Goal: Find specific page/section: Find specific page/section

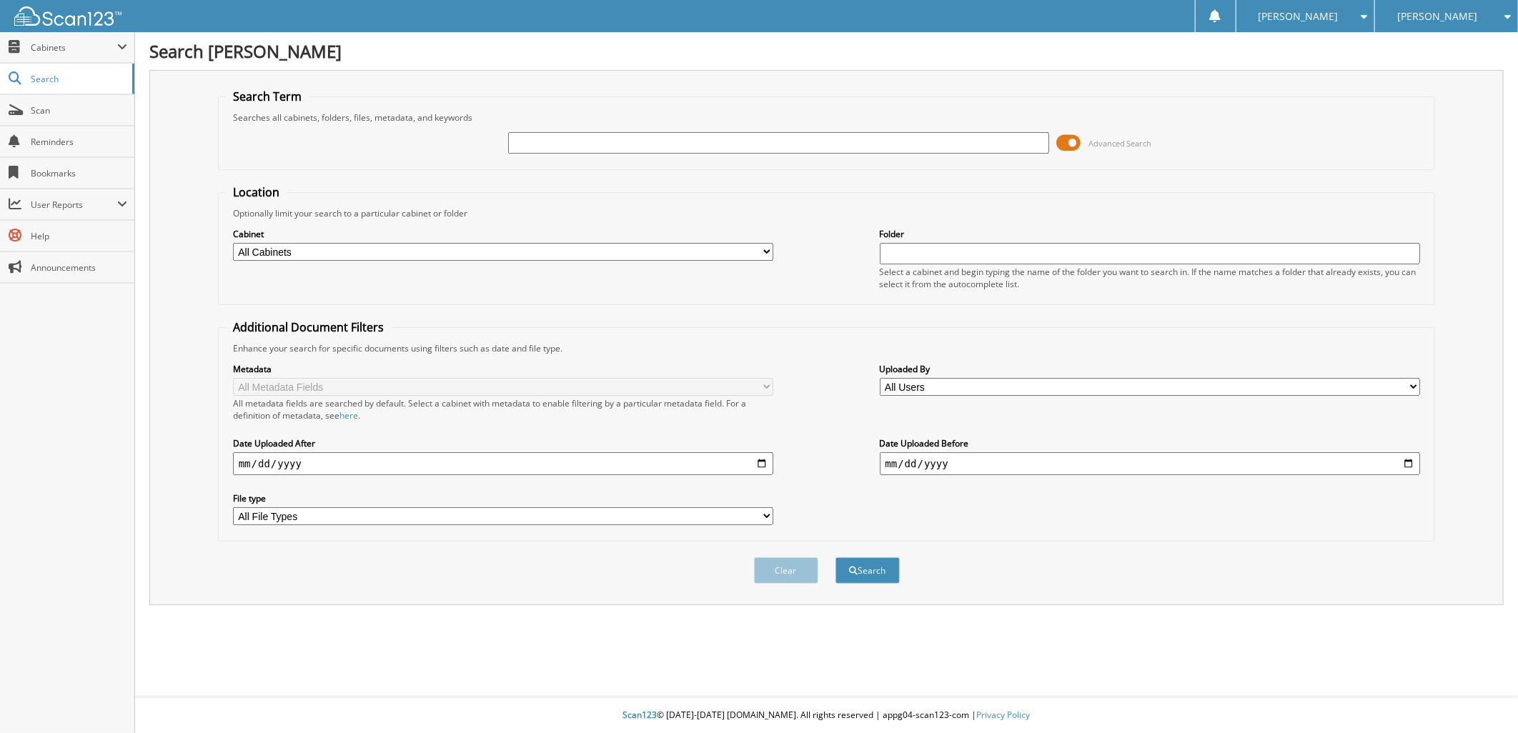
click at [541, 139] on input "text" at bounding box center [778, 142] width 541 height 21
paste input "308810"
type input "308810"
click at [870, 557] on button "Search" at bounding box center [867, 570] width 64 height 26
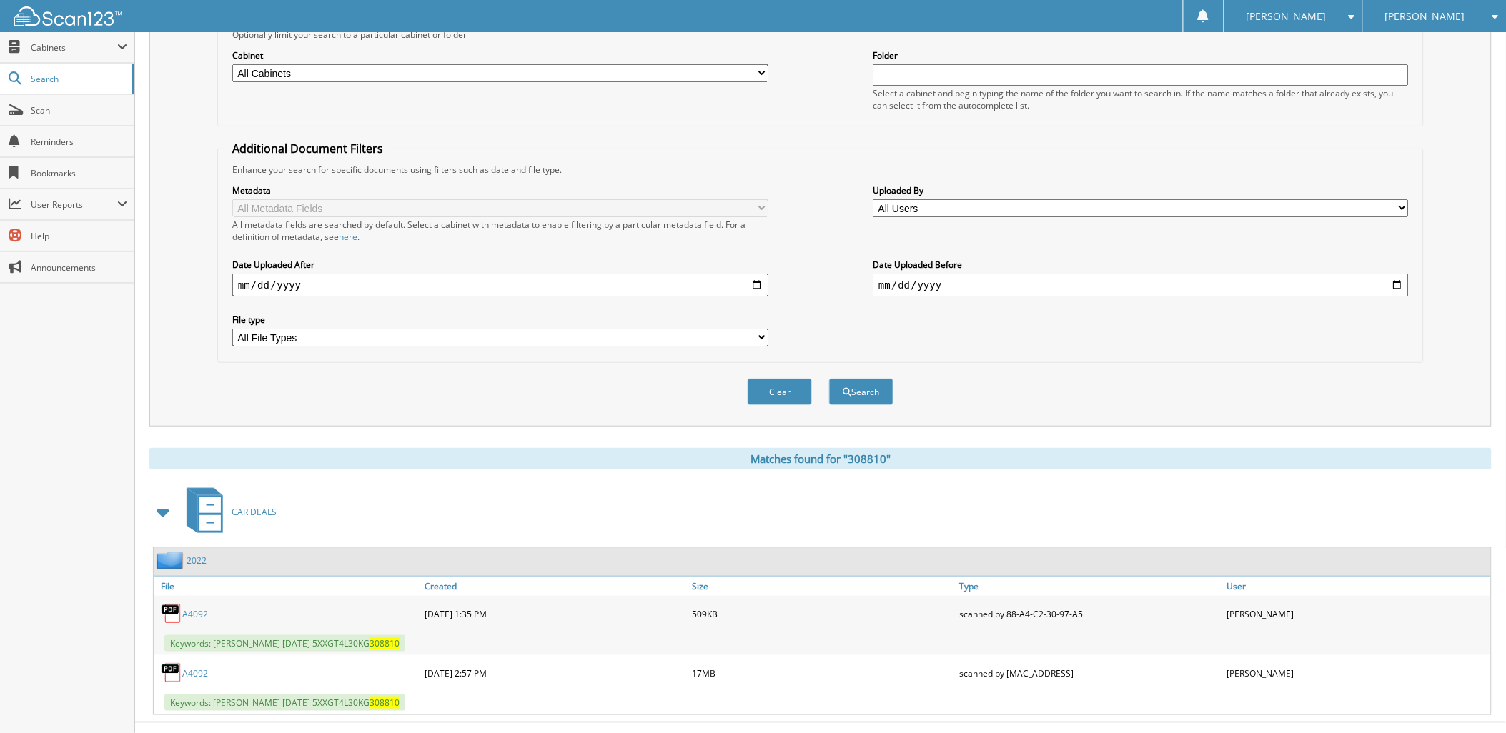
scroll to position [189, 0]
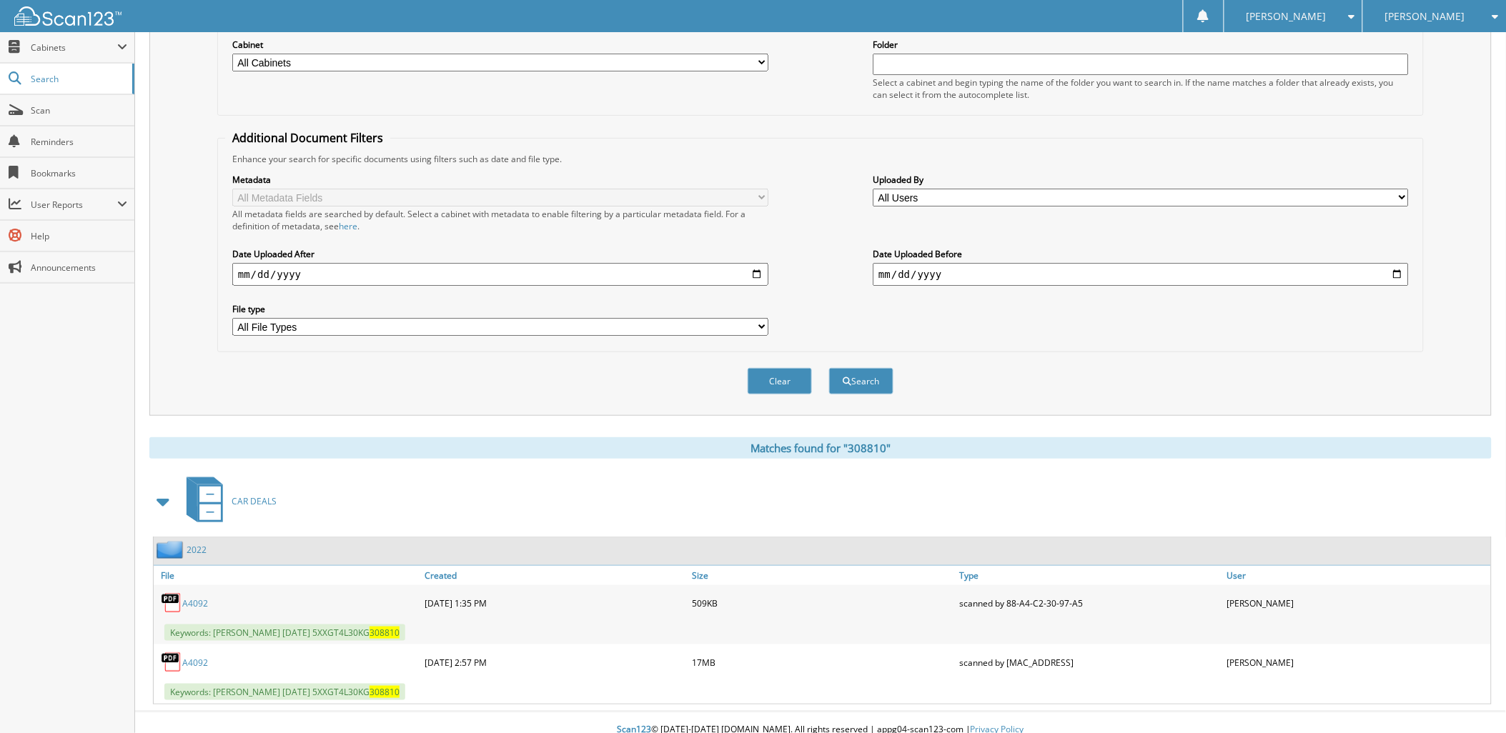
click at [197, 657] on link "A4092" at bounding box center [195, 663] width 26 height 12
click at [201, 657] on link "A4092" at bounding box center [195, 663] width 26 height 12
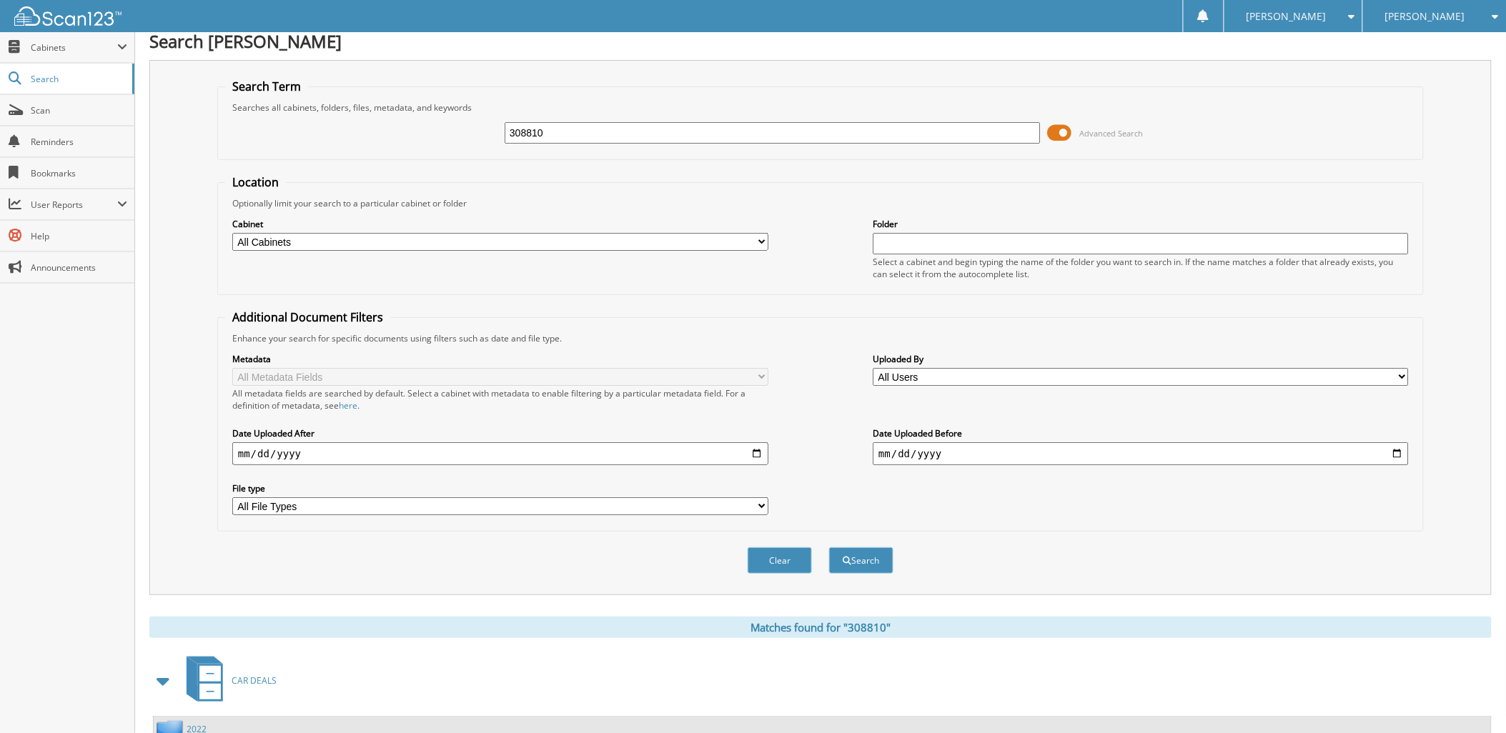
scroll to position [0, 0]
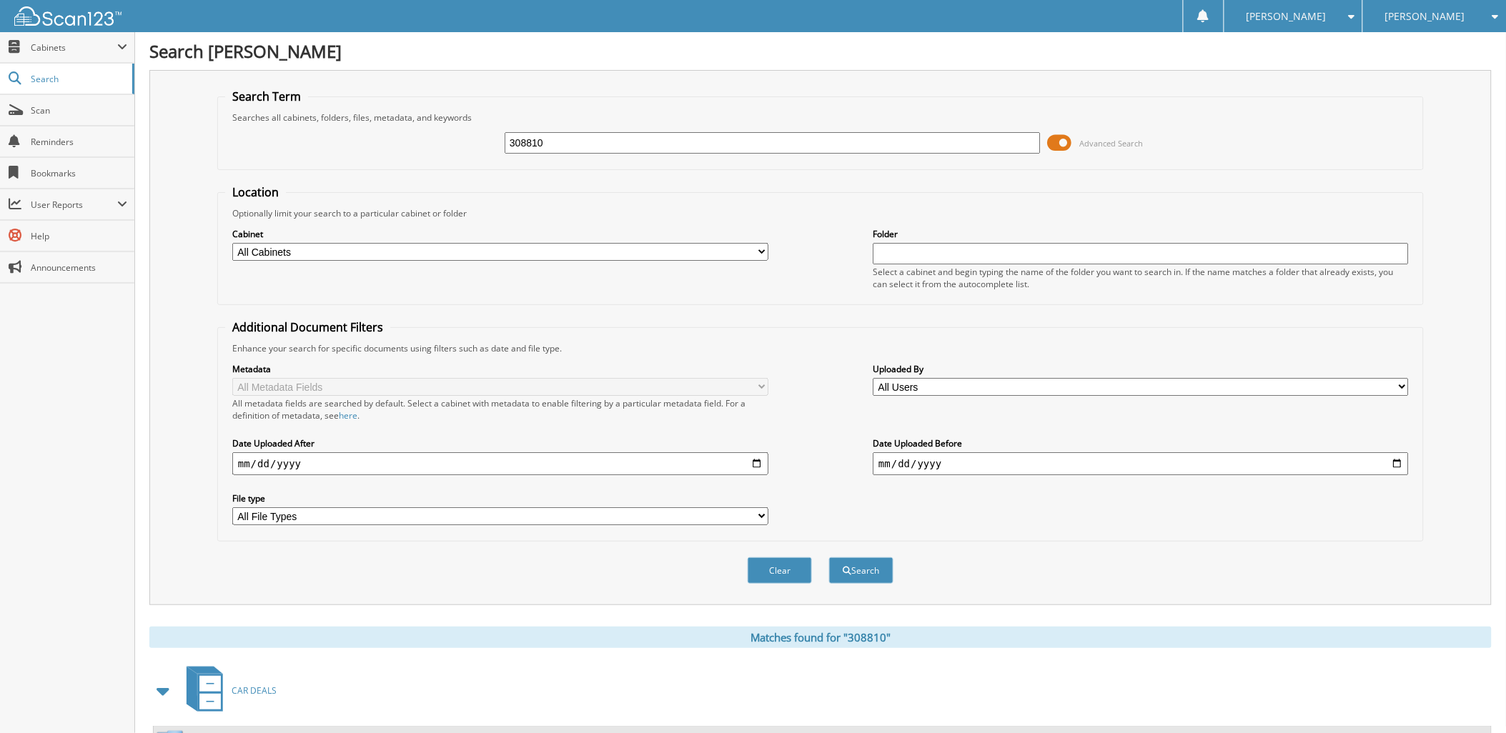
click at [1426, 14] on span "[PERSON_NAME]" at bounding box center [1425, 16] width 80 height 9
drag, startPoint x: 1433, startPoint y: 89, endPoint x: 895, endPoint y: 163, distance: 542.4
click at [1433, 109] on link "[PERSON_NAME] Chevrolet Inc" at bounding box center [1434, 128] width 143 height 39
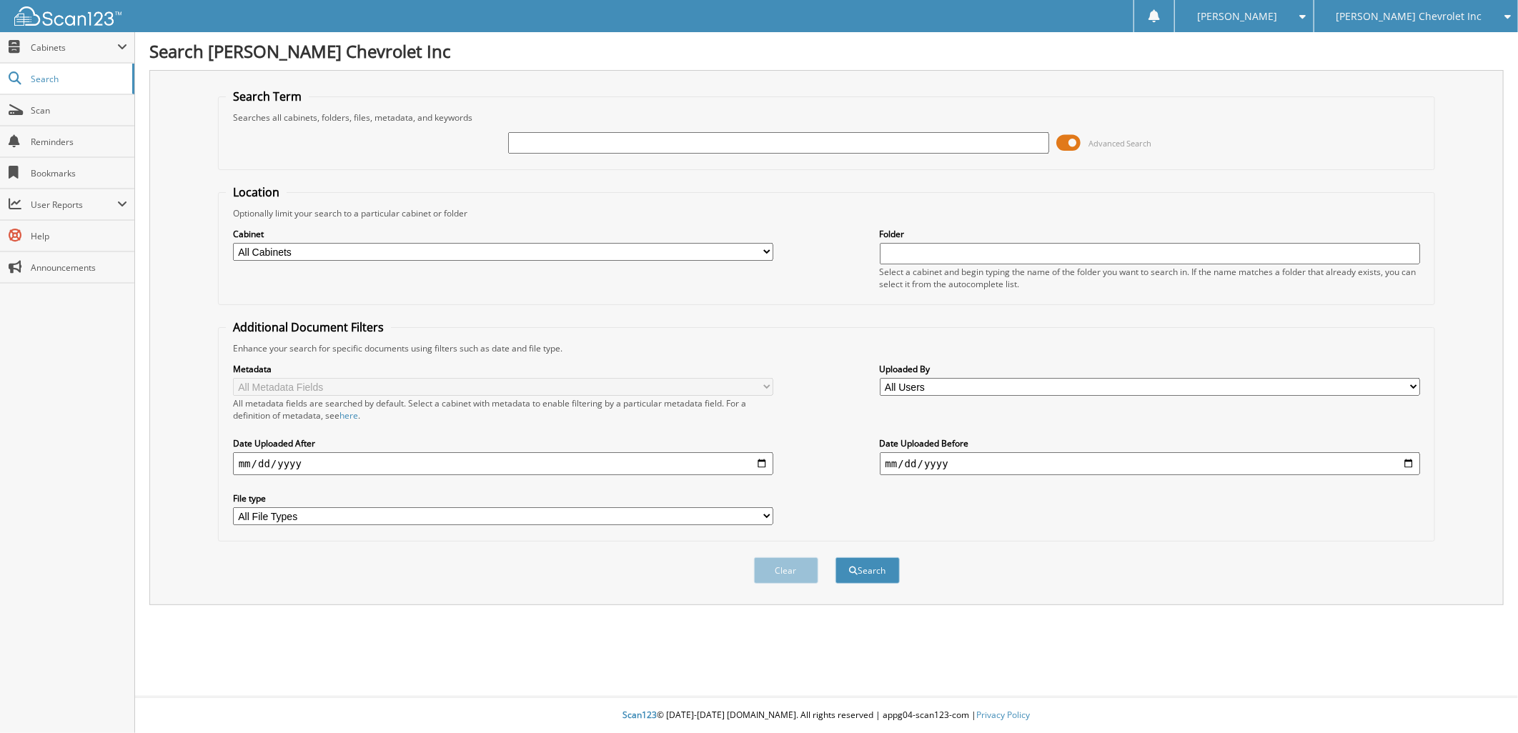
click at [580, 137] on input "text" at bounding box center [778, 142] width 541 height 21
type input "155334"
click at [875, 558] on button "Search" at bounding box center [867, 570] width 64 height 26
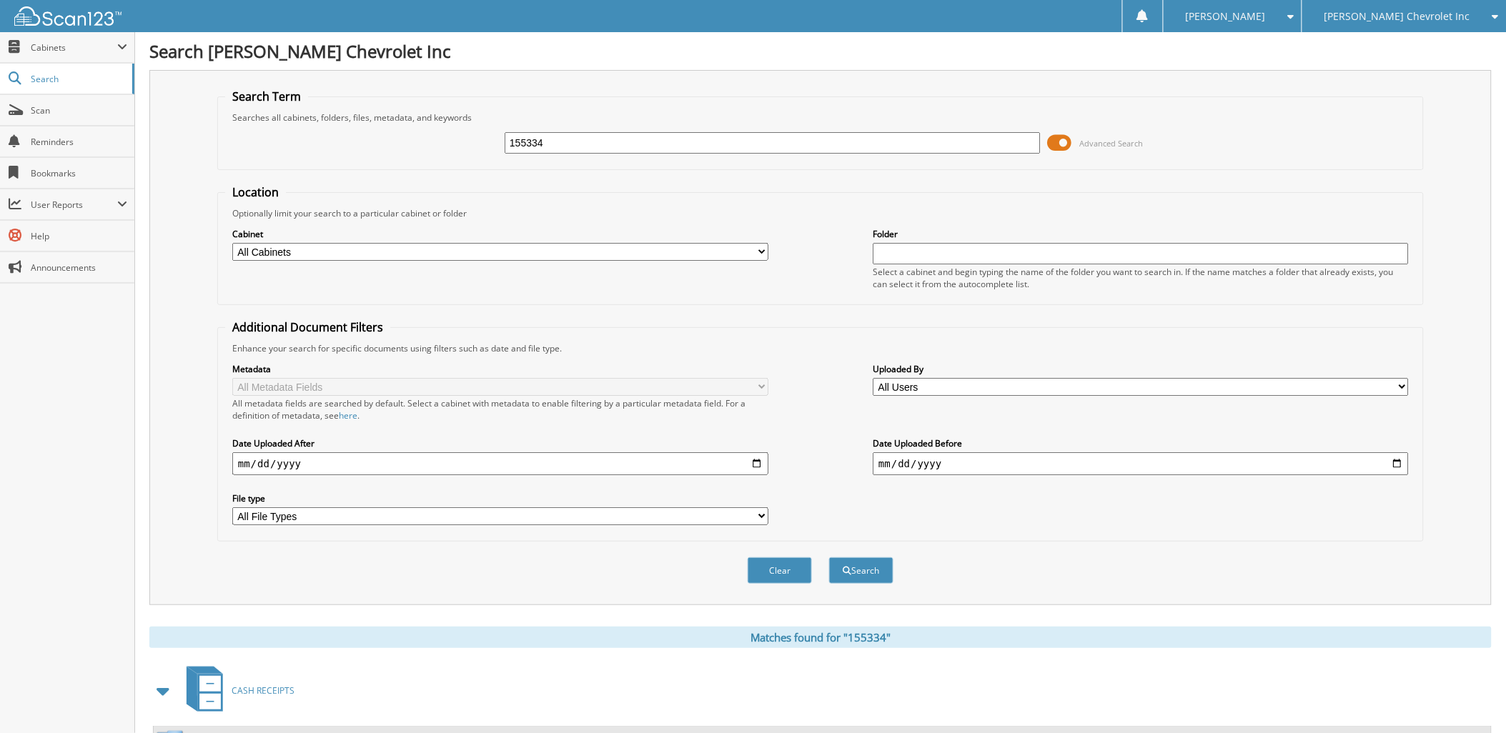
click at [1404, 12] on span "[PERSON_NAME] Chevrolet Inc" at bounding box center [1397, 16] width 146 height 9
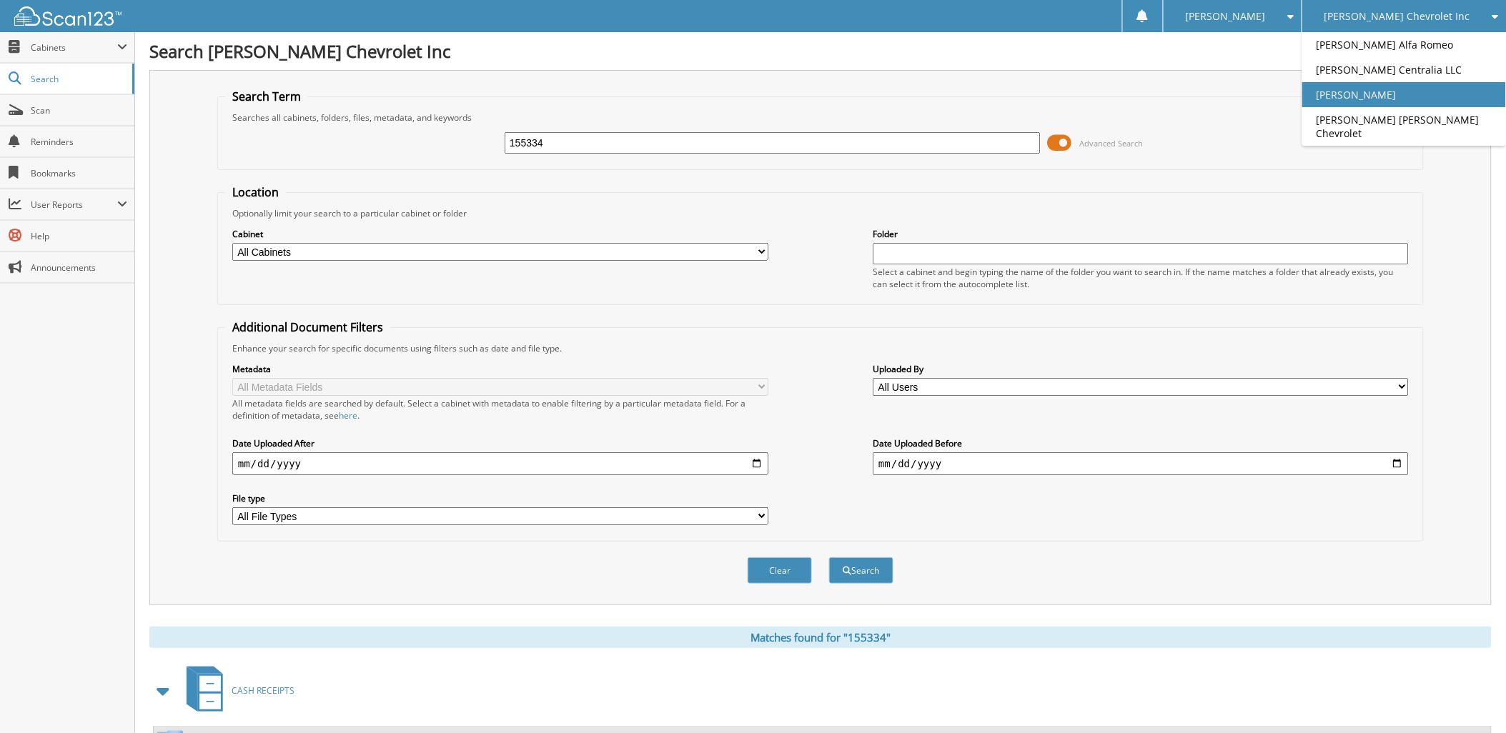
click at [1408, 94] on link "[PERSON_NAME]" at bounding box center [1404, 94] width 204 height 25
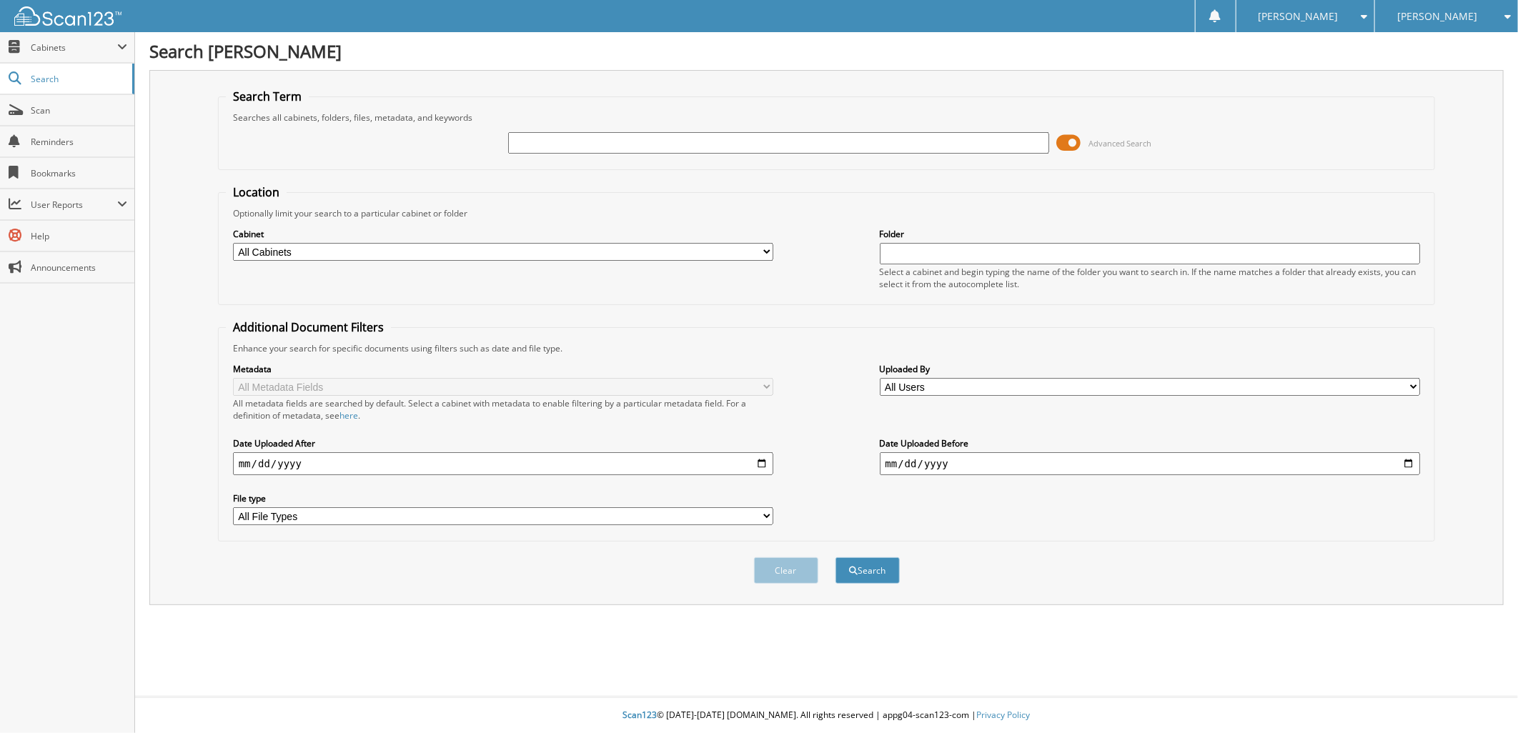
click at [560, 141] on input "text" at bounding box center [778, 142] width 541 height 21
type input "155334"
click at [867, 557] on button "Search" at bounding box center [867, 570] width 64 height 26
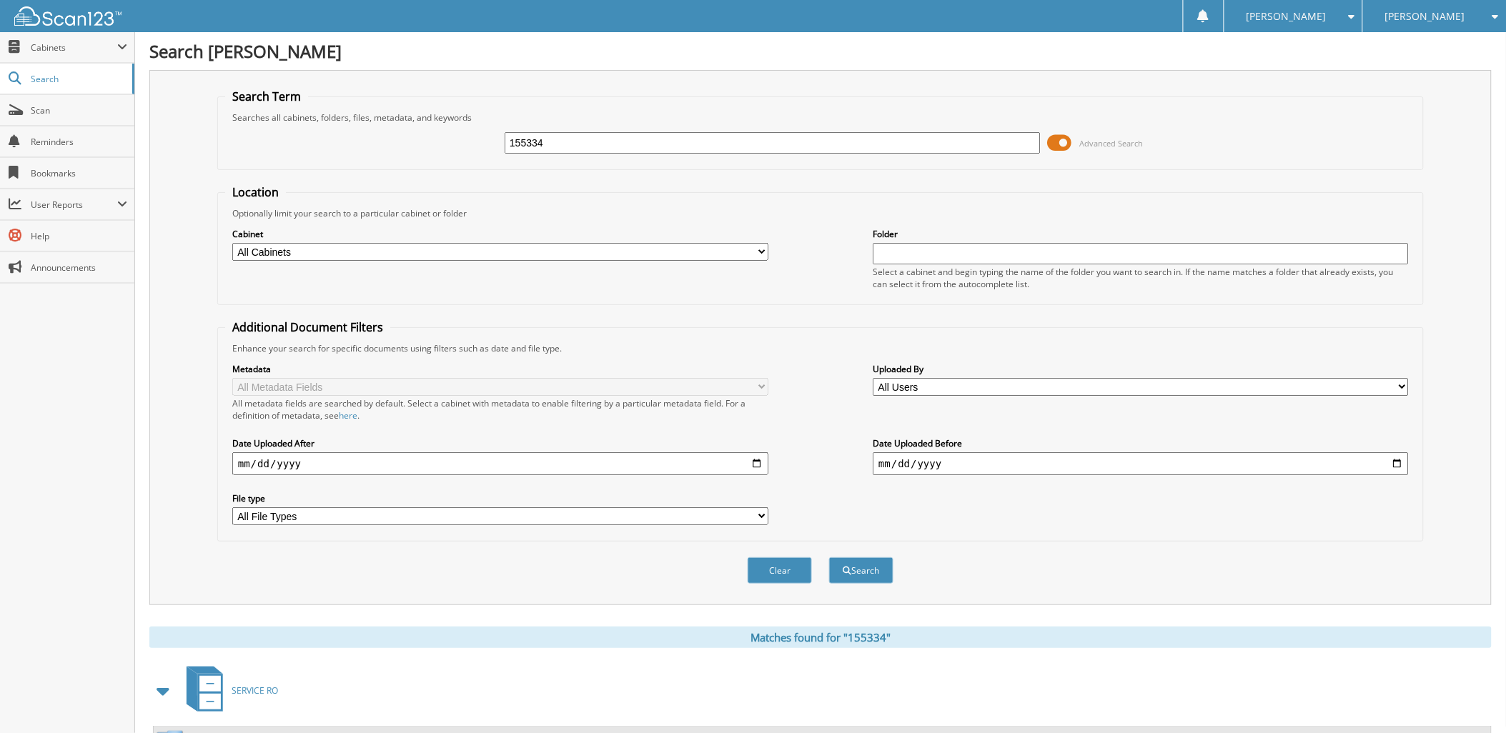
click at [1416, 6] on div "[PERSON_NAME]" at bounding box center [1434, 16] width 129 height 32
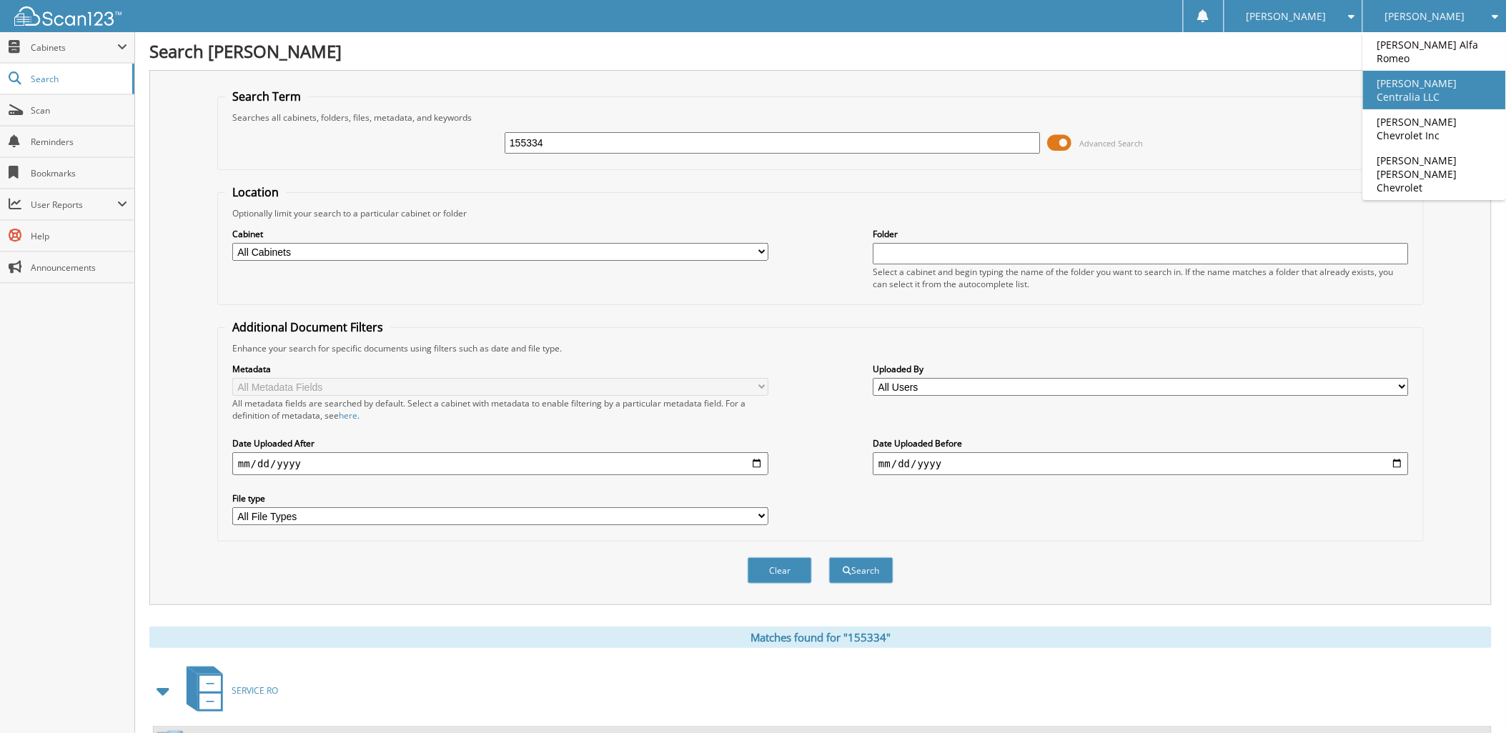
click at [1435, 71] on link "[PERSON_NAME] Centralia LLC" at bounding box center [1434, 90] width 143 height 39
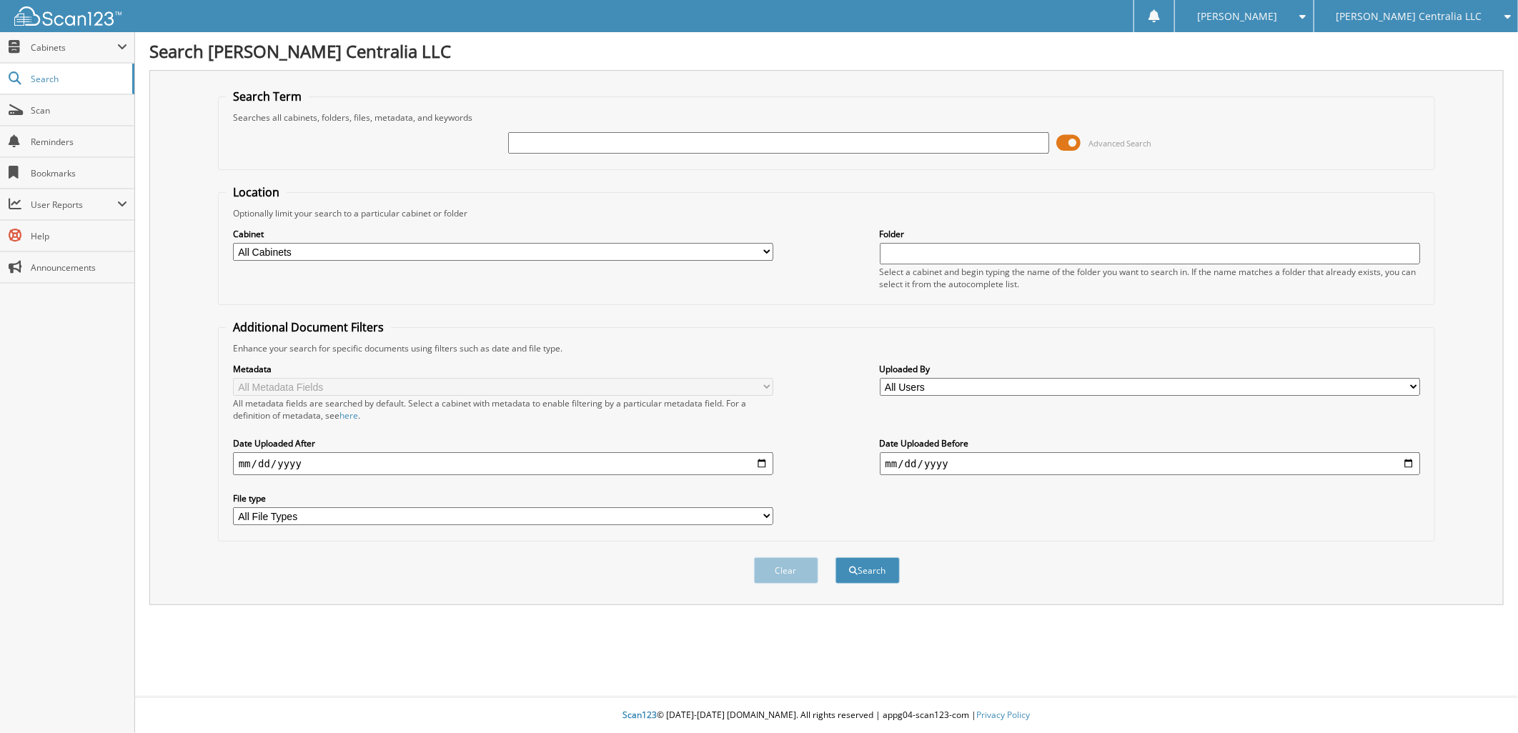
click at [513, 139] on input "text" at bounding box center [778, 142] width 541 height 21
type input "155334"
click at [868, 557] on button "Search" at bounding box center [867, 570] width 64 height 26
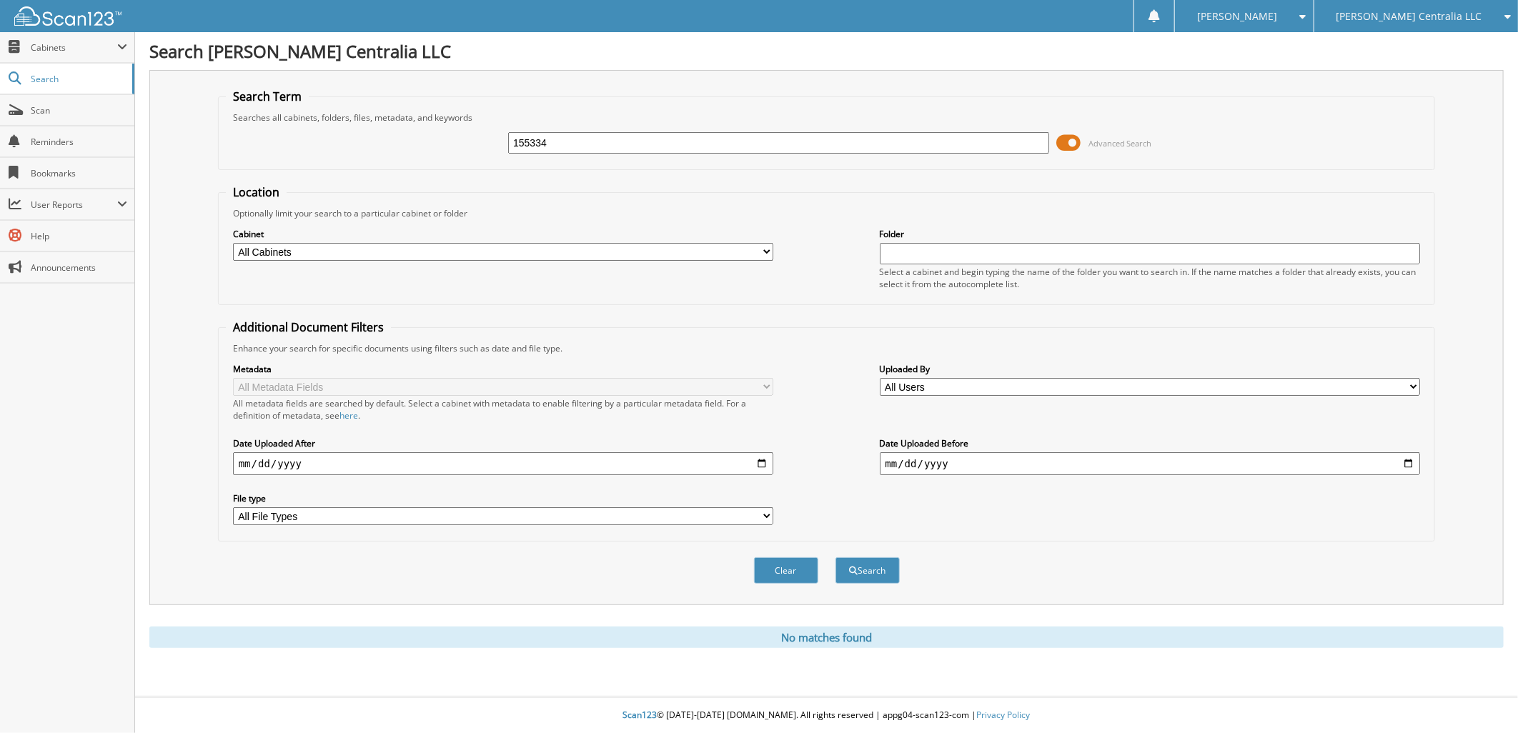
click at [1412, 16] on span "[PERSON_NAME] Centralia LLC" at bounding box center [1409, 16] width 146 height 9
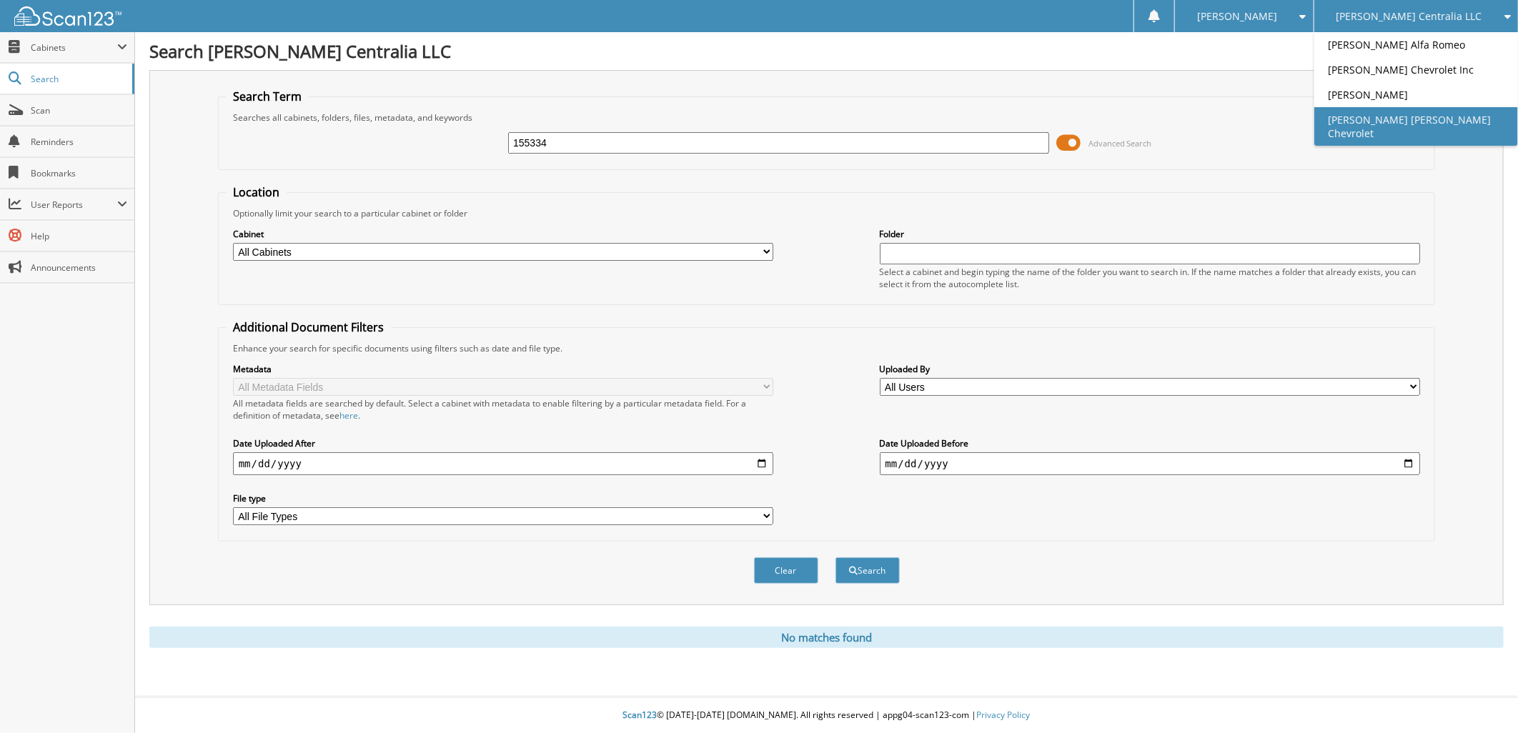
click at [1419, 117] on link "[PERSON_NAME] [PERSON_NAME] Chevrolet" at bounding box center [1416, 126] width 204 height 39
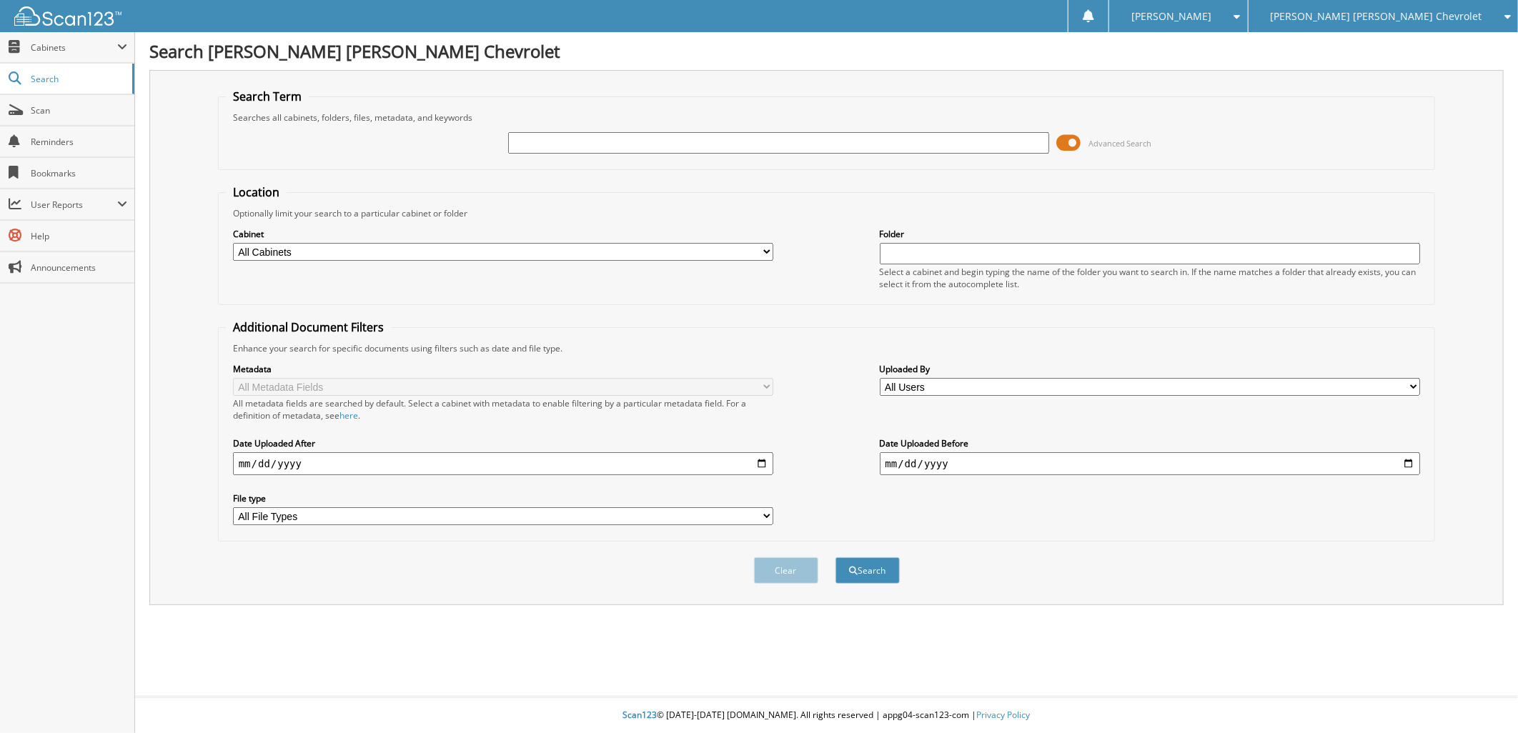
click at [538, 137] on input "text" at bounding box center [778, 142] width 541 height 21
type input "155334"
click at [853, 567] on span "submit" at bounding box center [853, 571] width 9 height 9
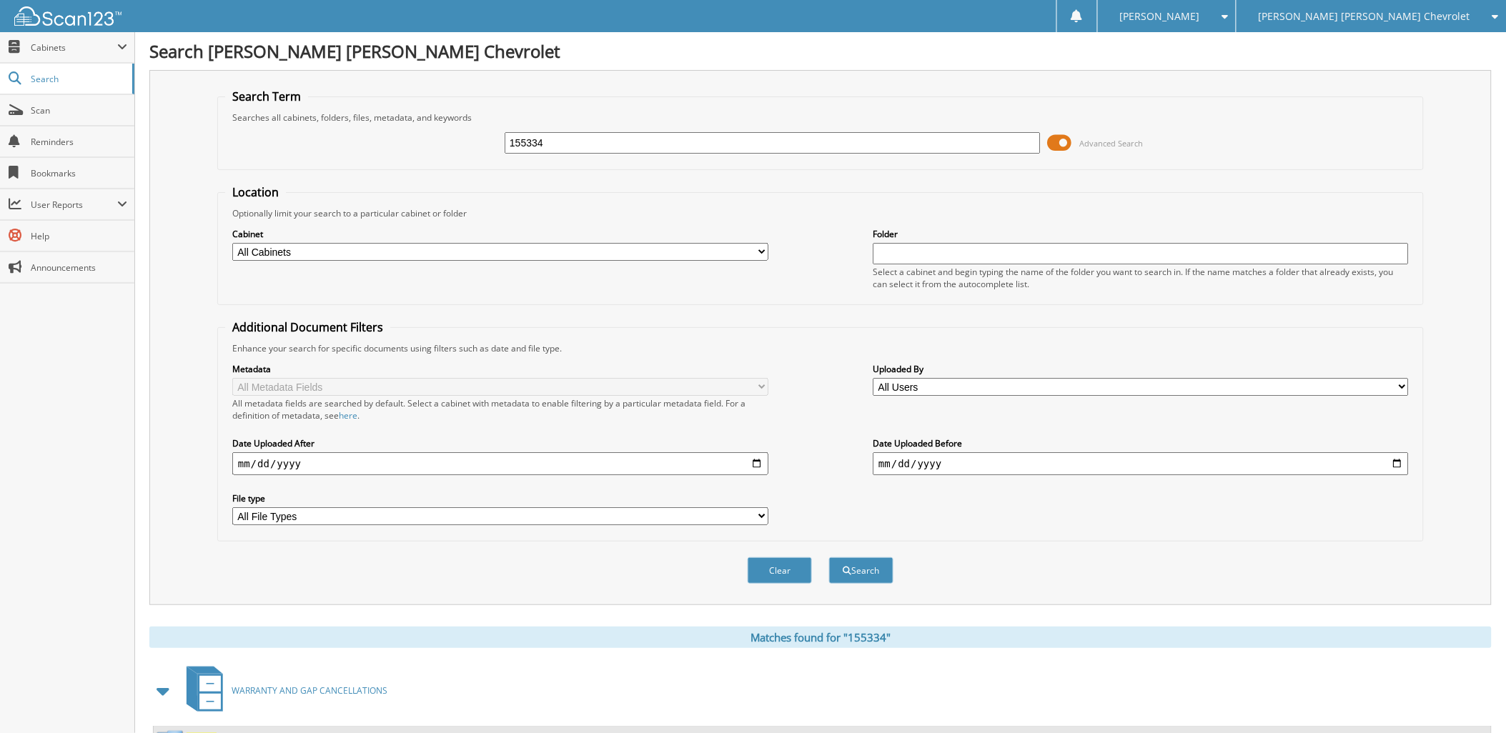
click at [1386, 16] on span "[PERSON_NAME] [PERSON_NAME] Chevrolet" at bounding box center [1364, 16] width 212 height 9
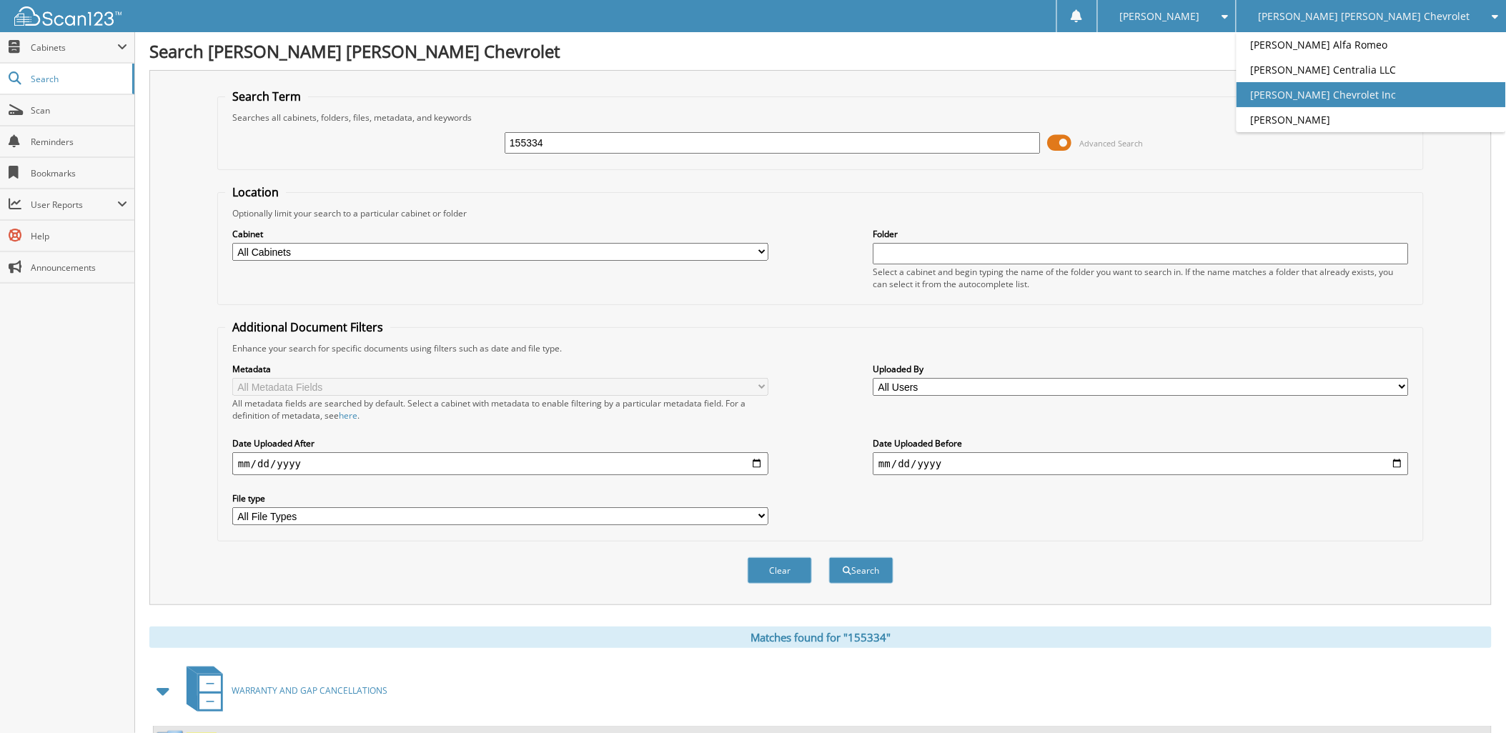
click at [1425, 89] on link "[PERSON_NAME] Chevrolet Inc" at bounding box center [1370, 94] width 269 height 25
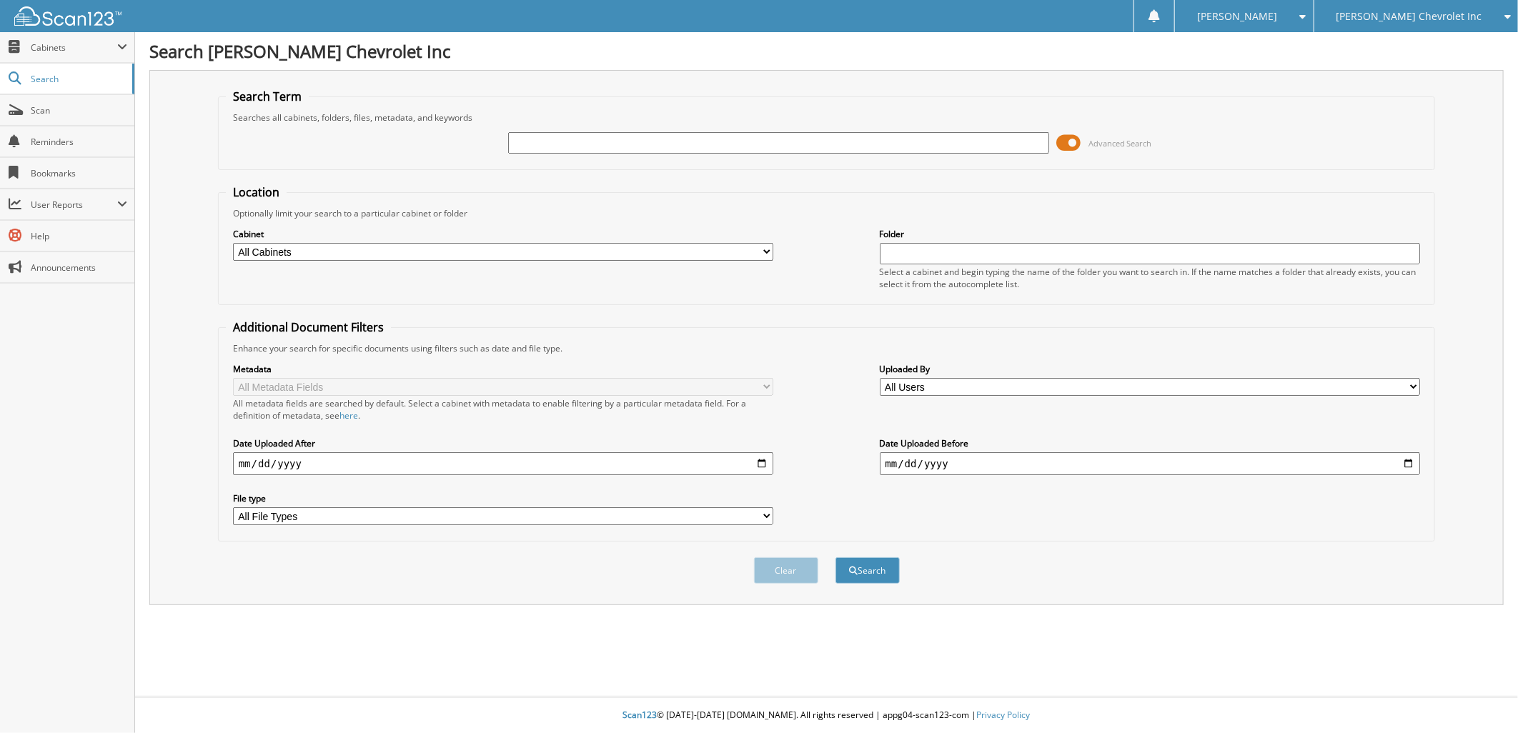
click at [545, 139] on input "text" at bounding box center [778, 142] width 541 height 21
type input "155334"
click at [872, 557] on button "Search" at bounding box center [867, 570] width 64 height 26
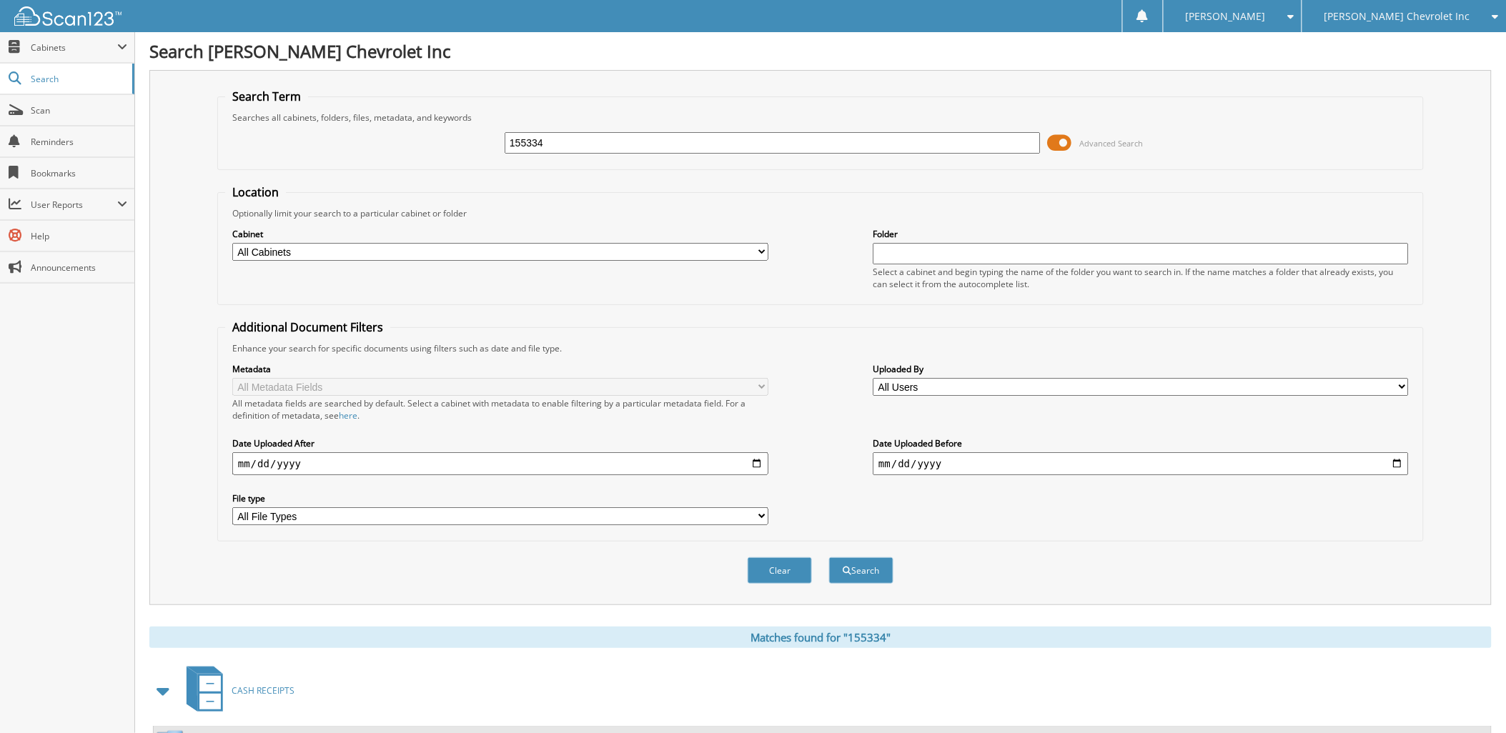
scroll to position [317, 0]
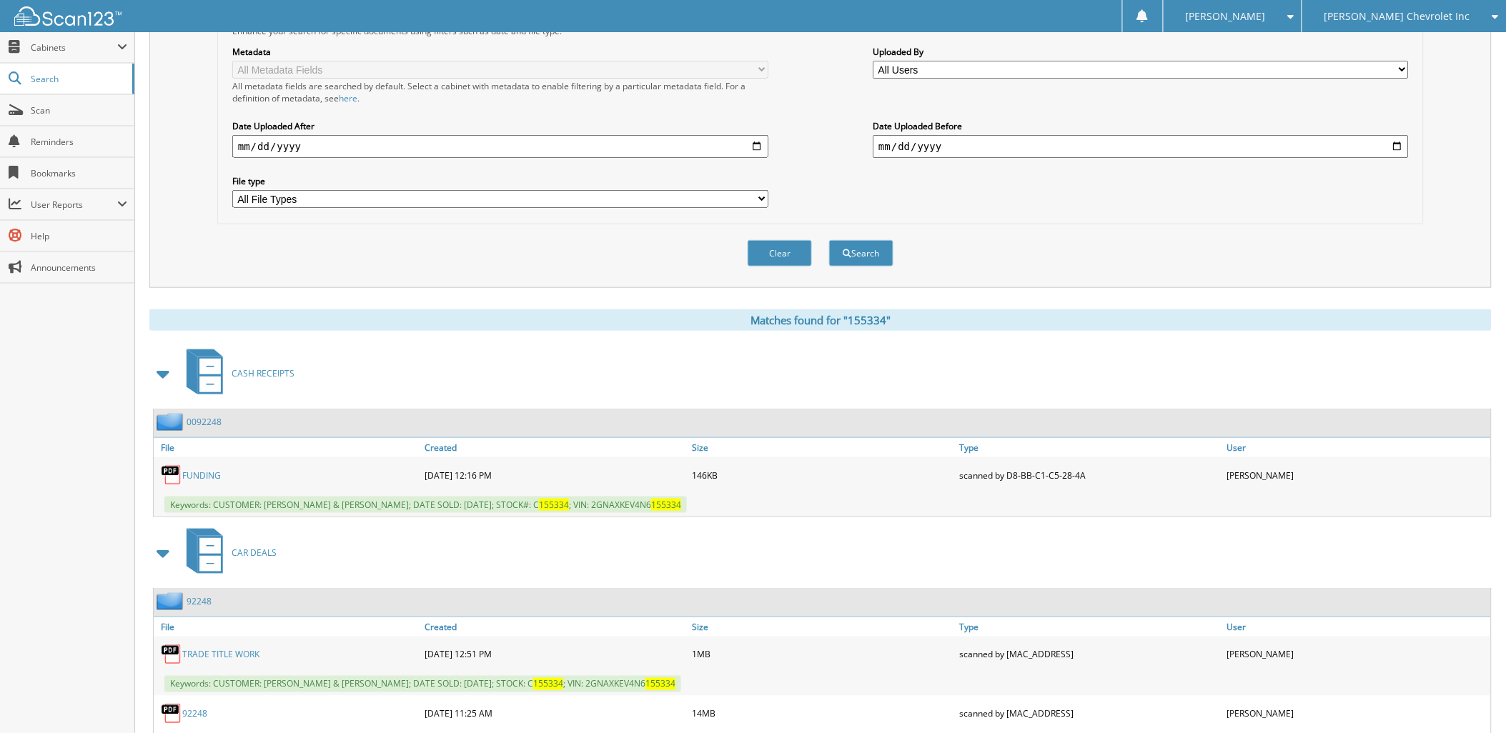
click at [162, 361] on span at bounding box center [164, 374] width 20 height 26
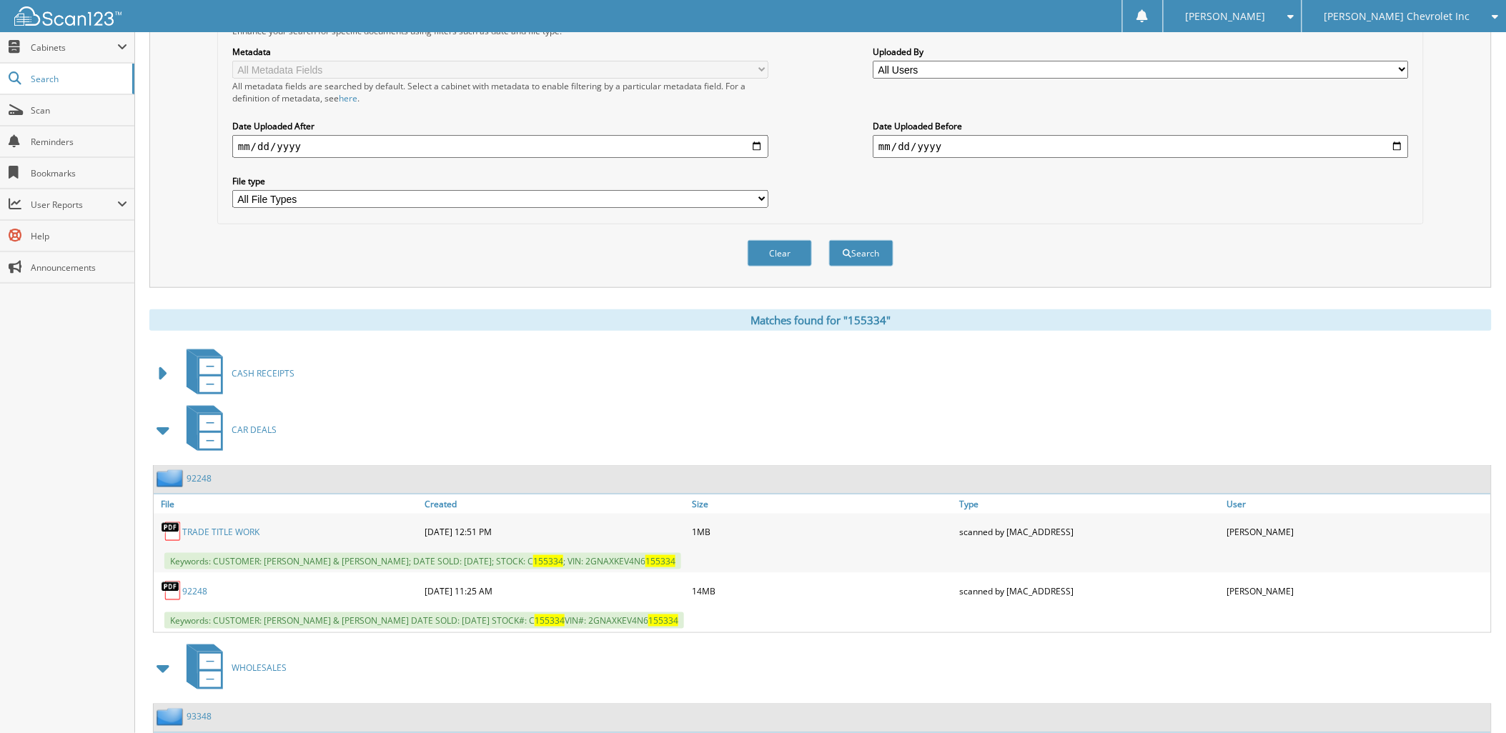
click at [160, 417] on span at bounding box center [164, 430] width 20 height 26
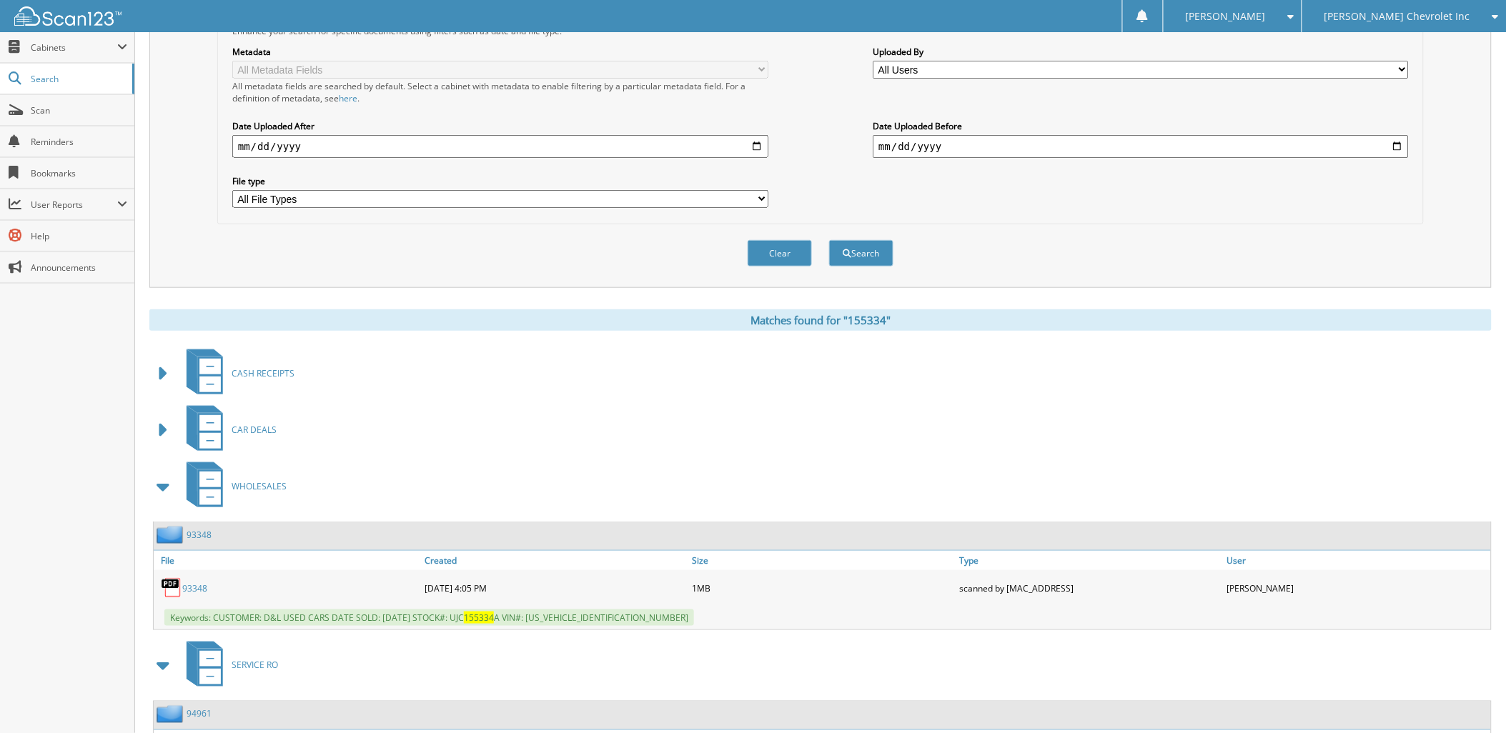
scroll to position [420, 0]
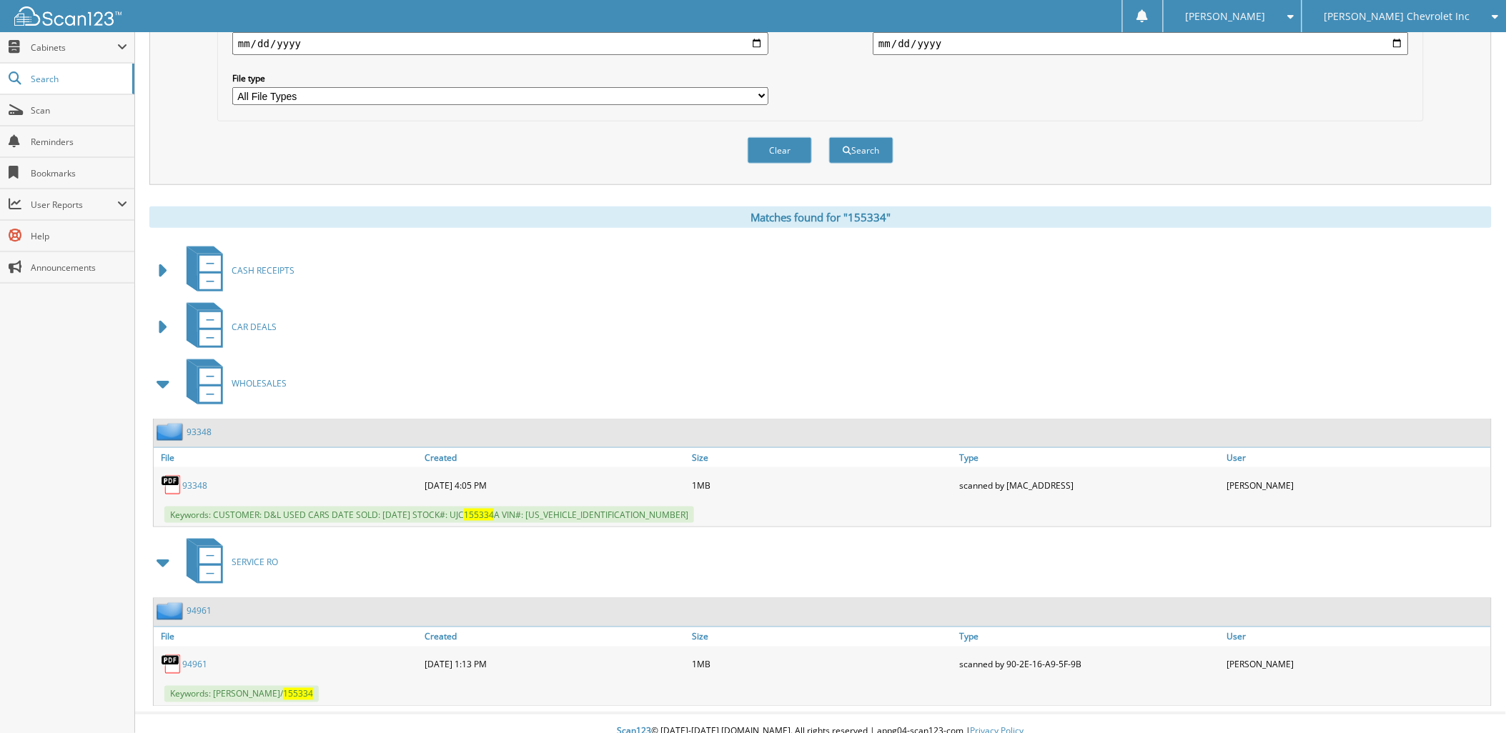
click at [161, 374] on span at bounding box center [164, 384] width 20 height 26
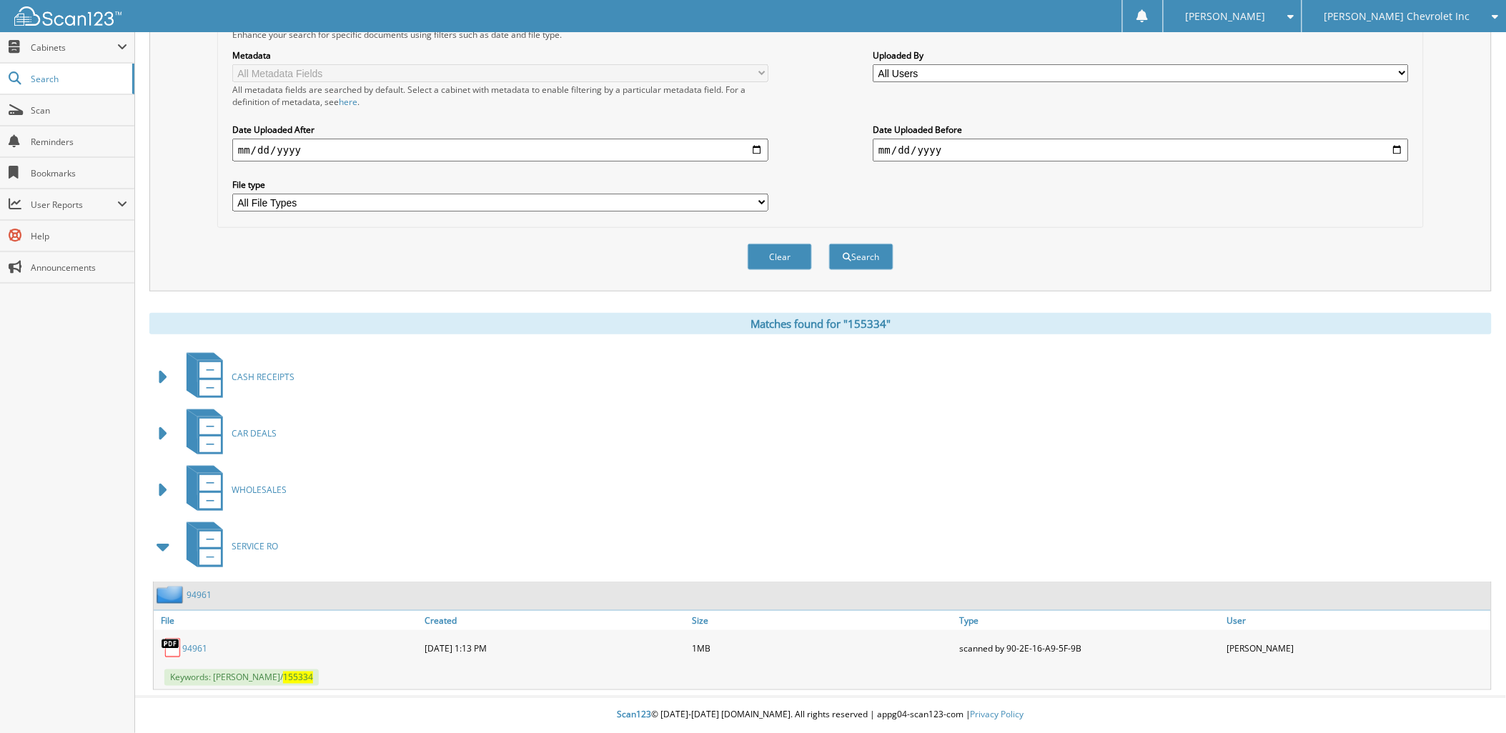
scroll to position [298, 0]
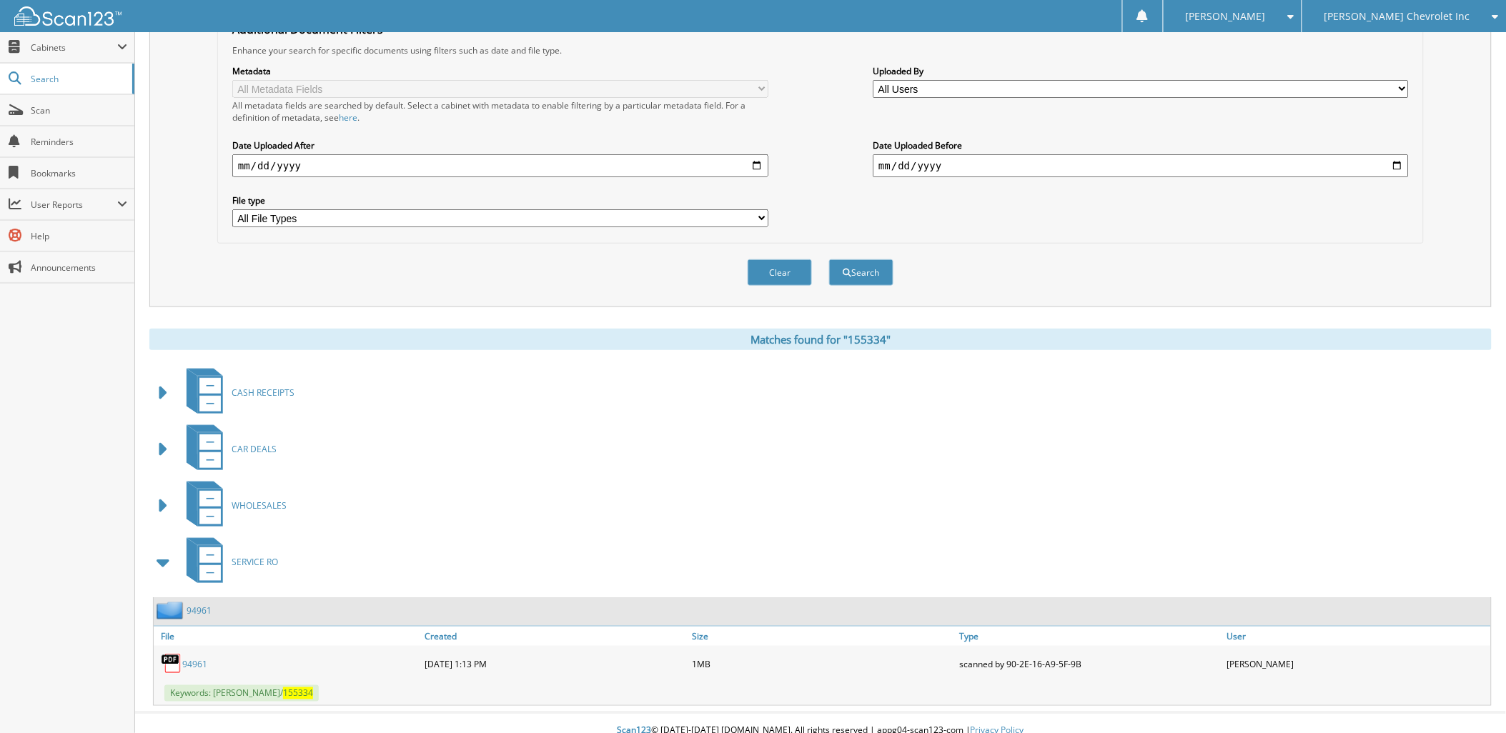
click at [161, 550] on span at bounding box center [164, 563] width 20 height 26
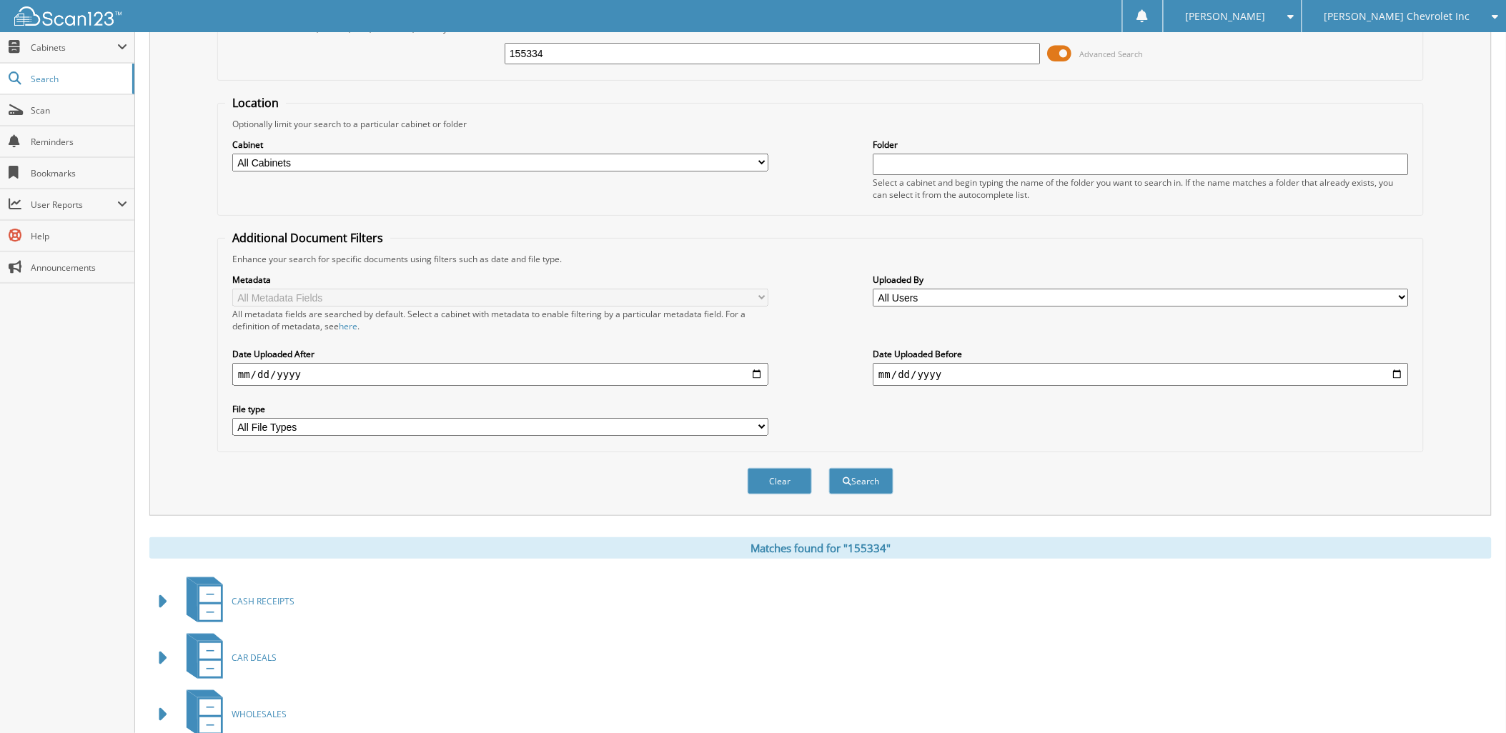
scroll to position [0, 0]
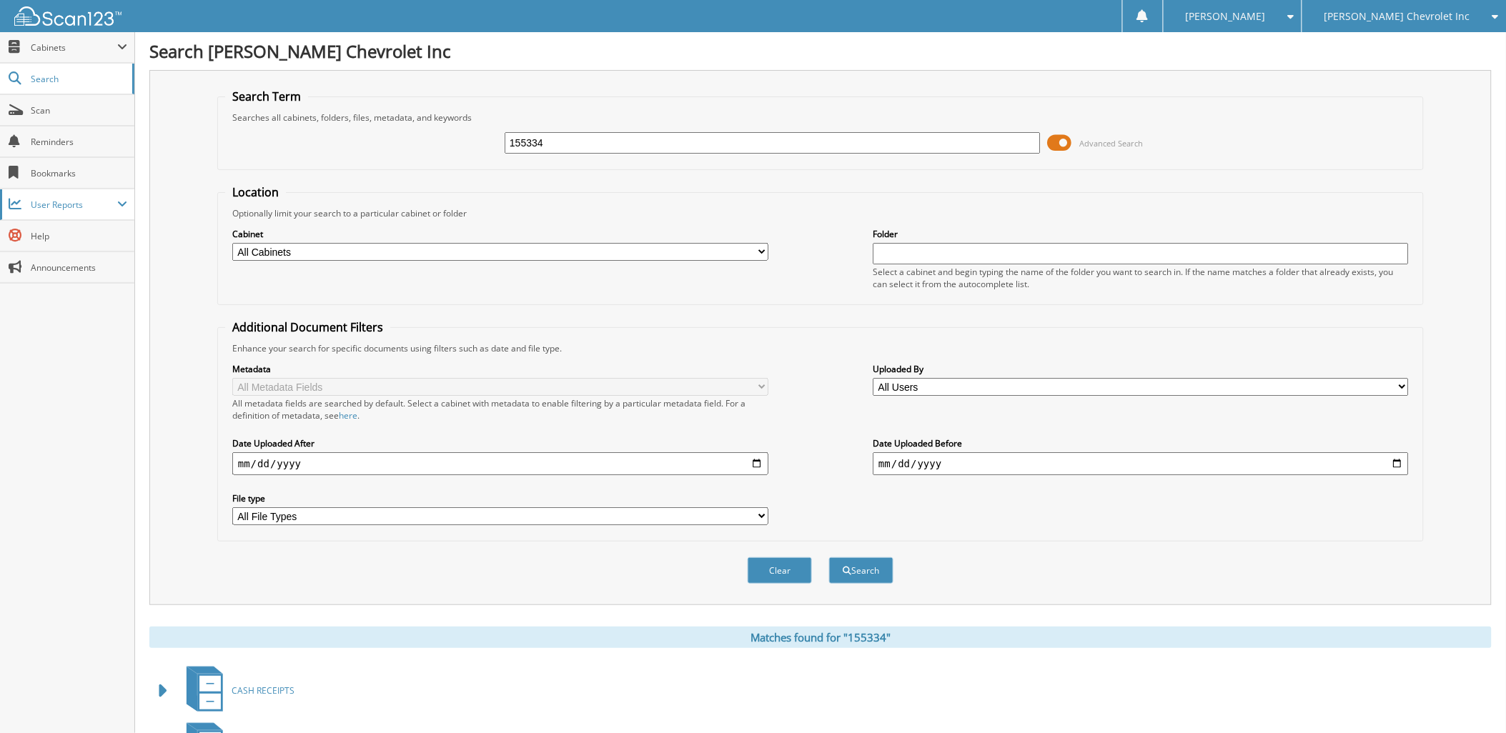
click at [59, 205] on span "User Reports" at bounding box center [74, 205] width 86 height 12
click at [60, 241] on span "My Recent Activity" at bounding box center [74, 235] width 105 height 13
